Goal: Task Accomplishment & Management: Complete application form

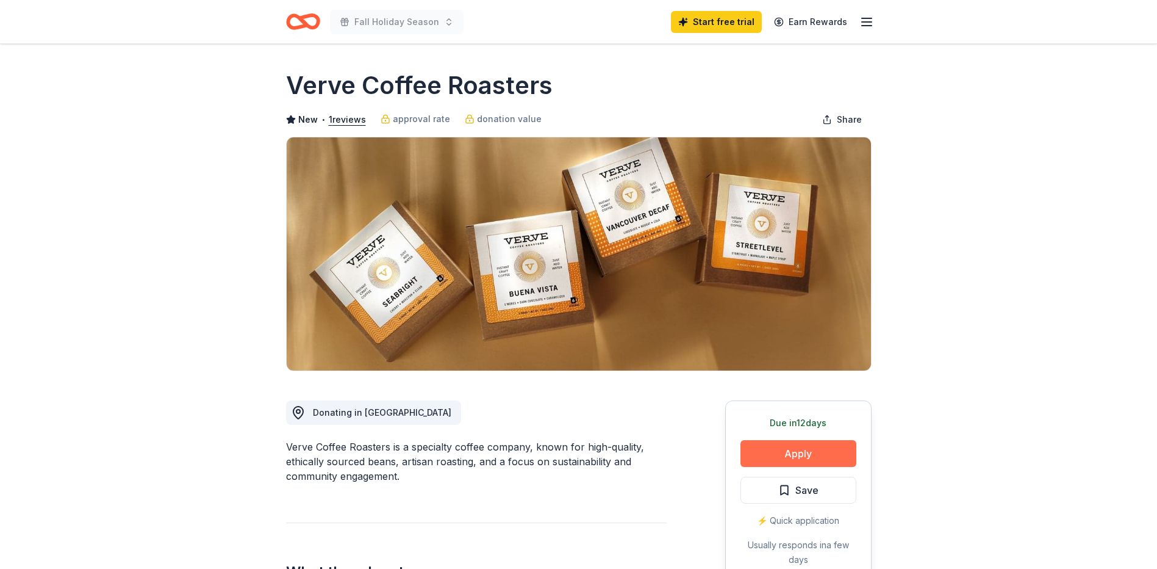
click at [779, 448] on button "Apply" at bounding box center [799, 453] width 116 height 27
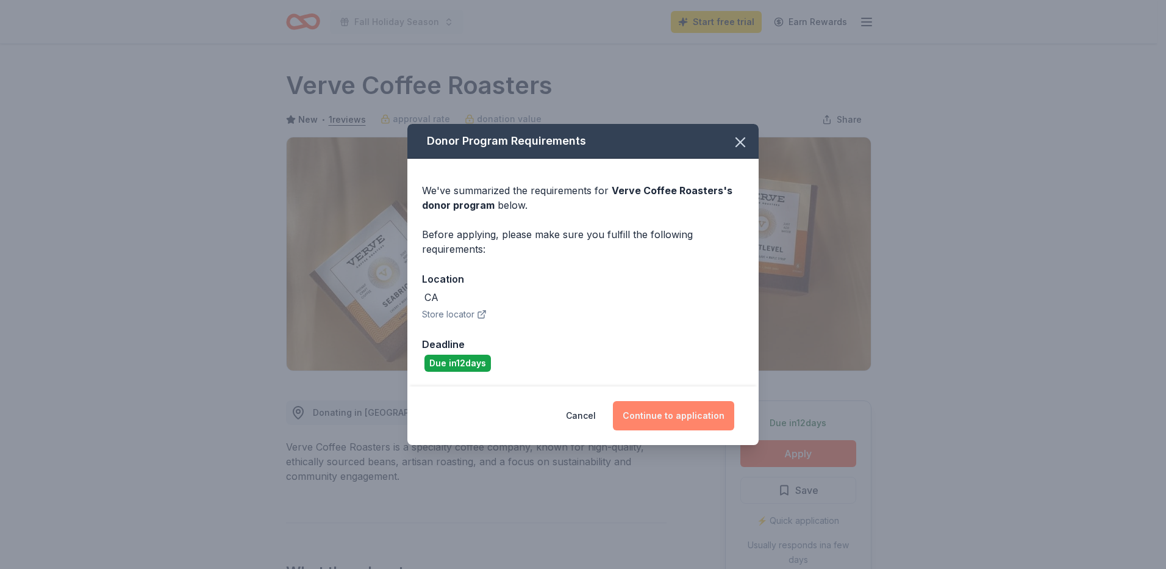
click at [680, 405] on button "Continue to application" at bounding box center [673, 415] width 121 height 29
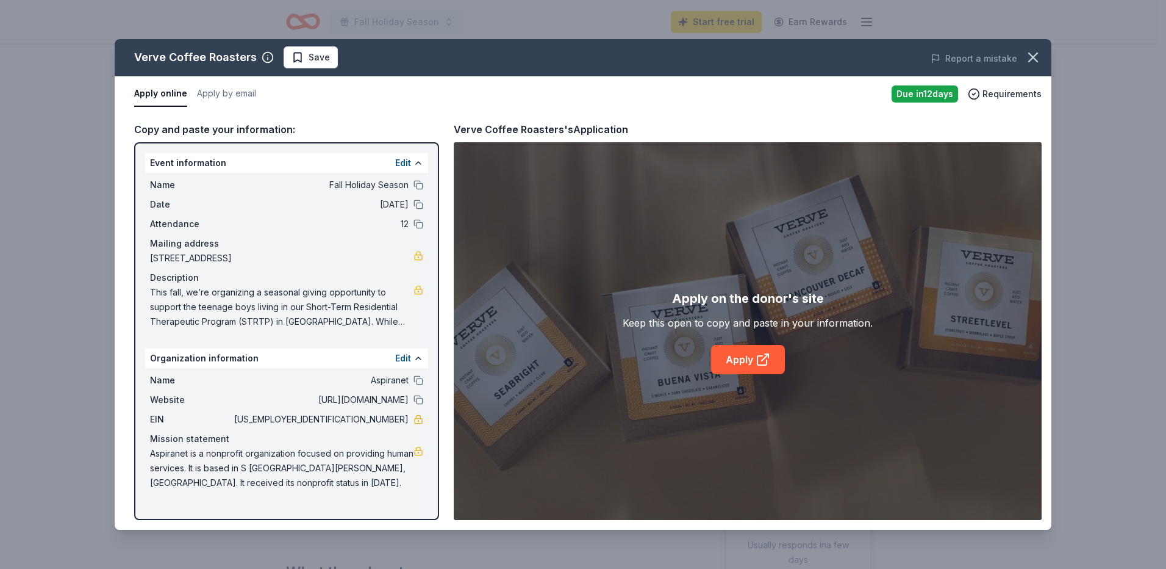
click at [324, 54] on span "Save" at bounding box center [319, 57] width 21 height 15
click at [419, 184] on button at bounding box center [419, 185] width 10 height 10
click at [756, 352] on icon at bounding box center [763, 359] width 15 height 15
click at [231, 88] on button "Apply by email" at bounding box center [226, 94] width 59 height 26
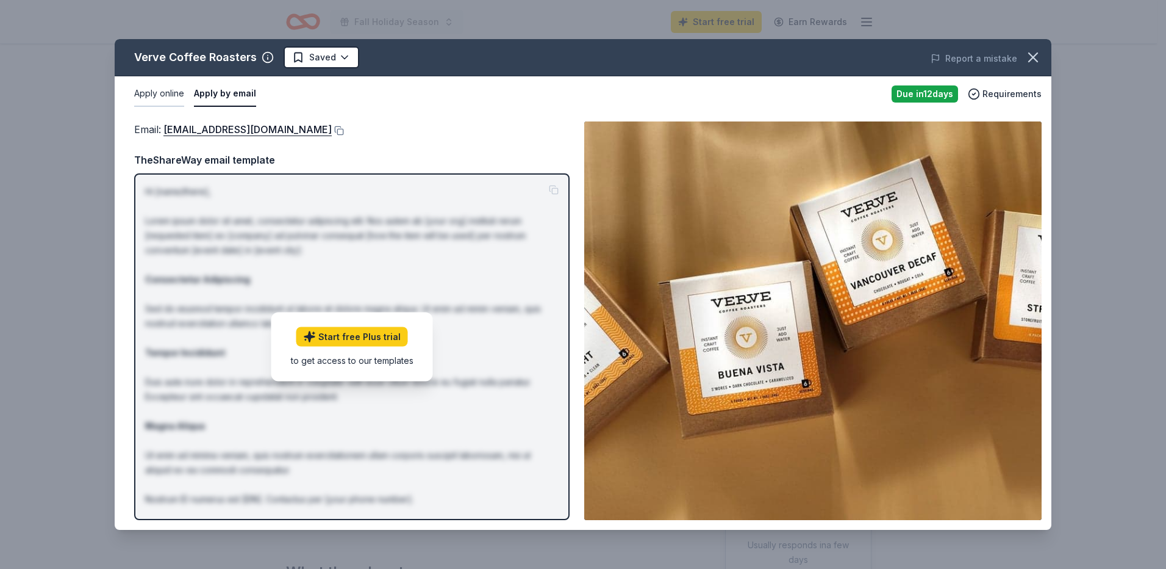
click at [171, 101] on button "Apply online" at bounding box center [159, 94] width 50 height 26
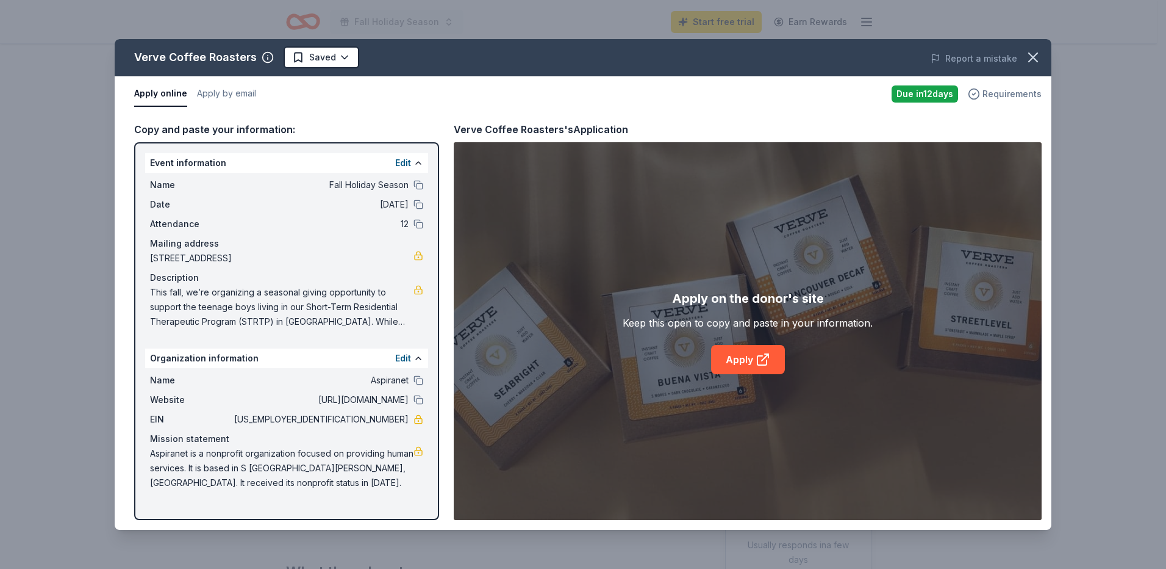
click at [1011, 97] on span "Requirements" at bounding box center [1012, 94] width 59 height 15
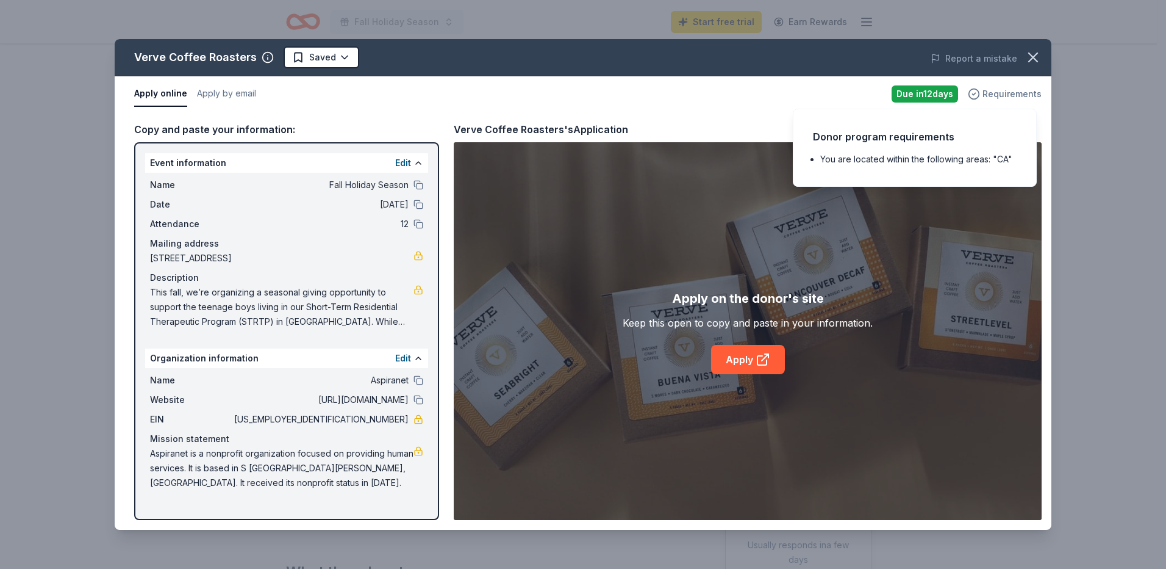
click at [1011, 97] on span "Requirements" at bounding box center [1012, 94] width 59 height 15
